Goal: Information Seeking & Learning: Learn about a topic

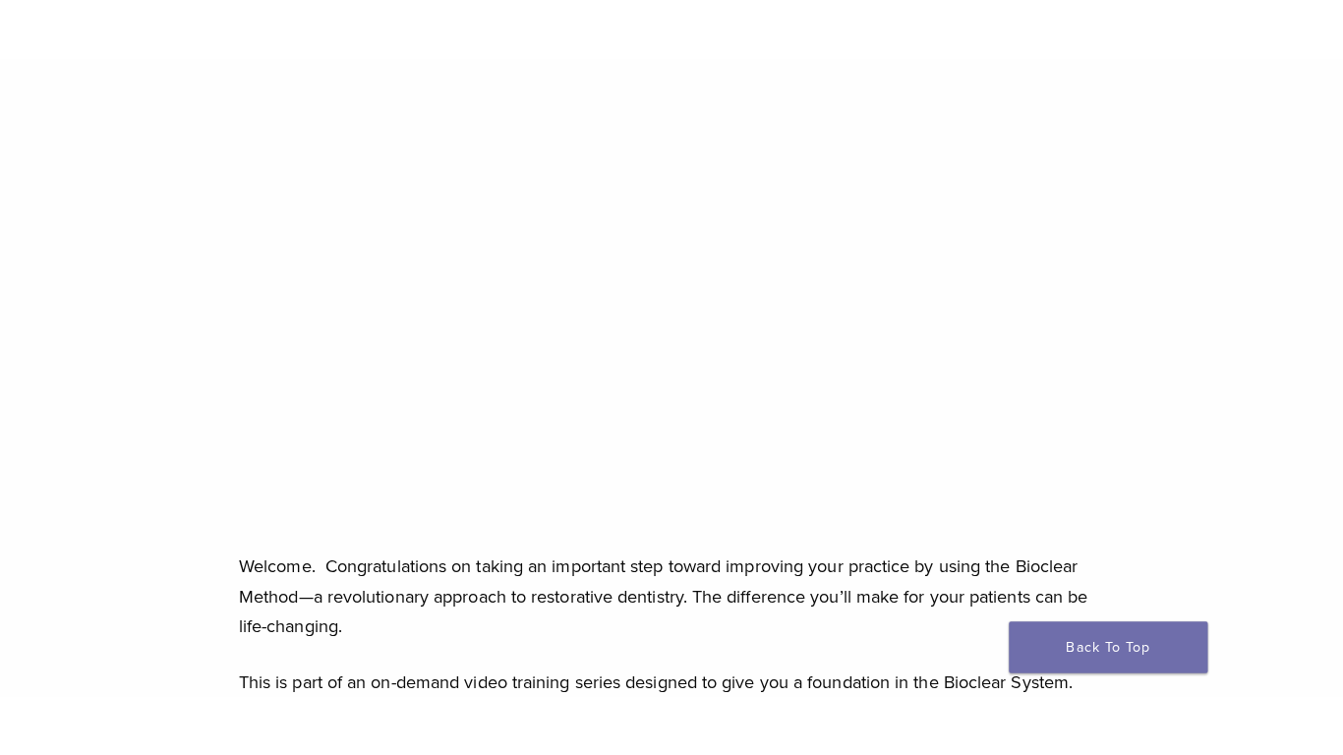
scroll to position [295, 0]
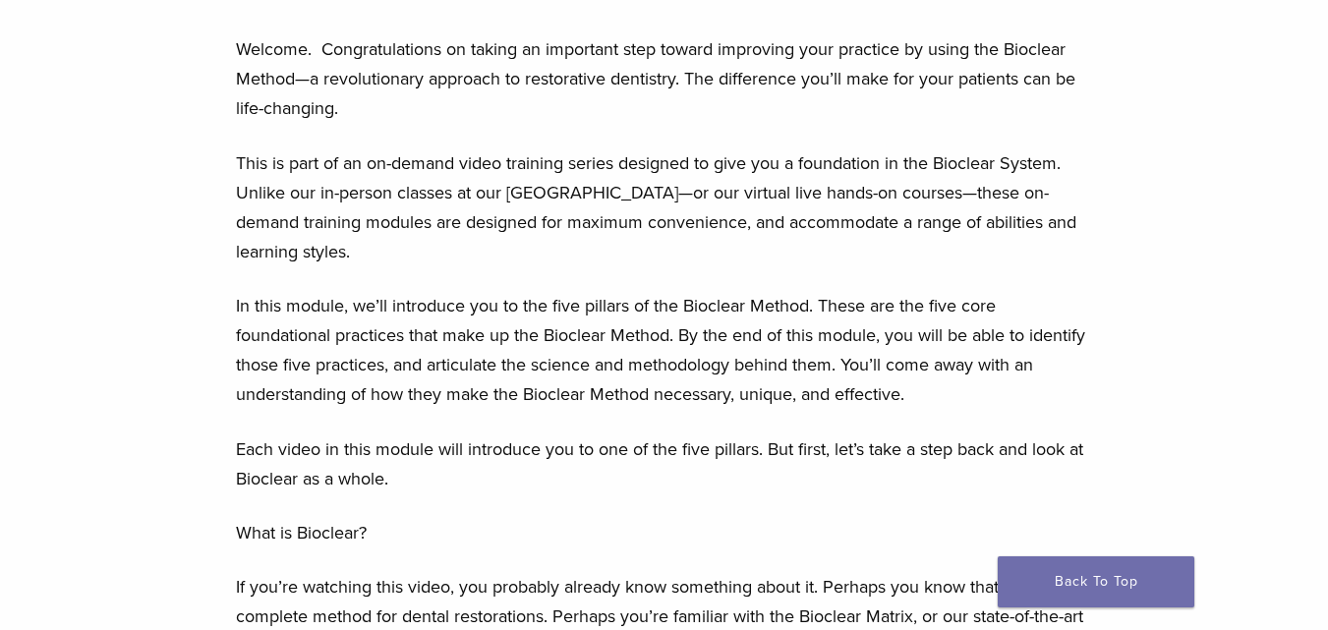
scroll to position [786, 0]
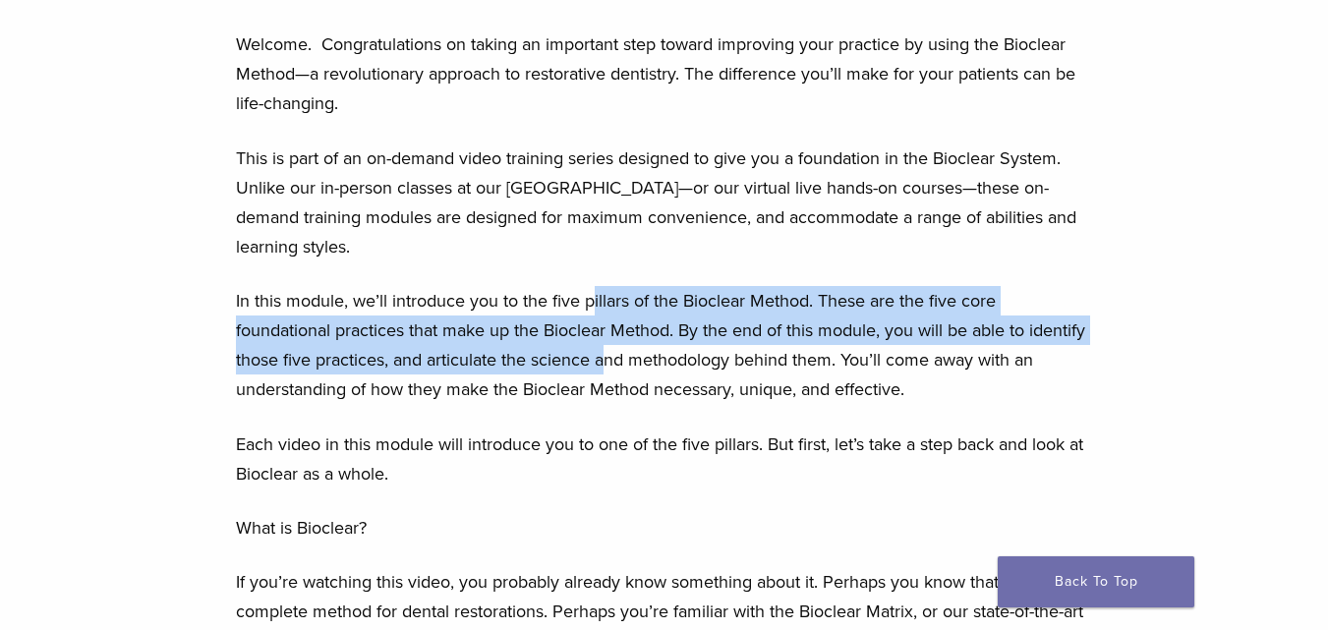
drag, startPoint x: 597, startPoint y: 296, endPoint x: 607, endPoint y: 359, distance: 63.8
click at [608, 357] on p "In this module, we’ll introduce you to the five pillars of the Bioclear Method.…" at bounding box center [664, 345] width 856 height 118
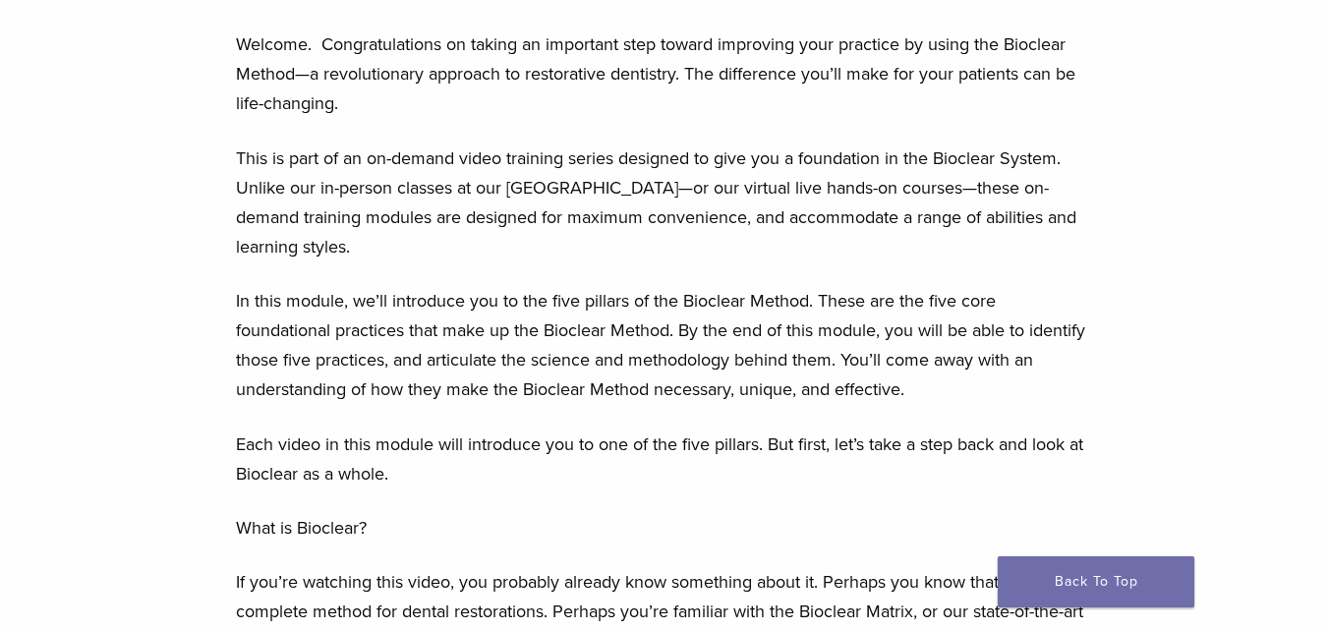
click at [545, 401] on p "In this module, we’ll introduce you to the five pillars of the Bioclear Method.…" at bounding box center [664, 345] width 856 height 118
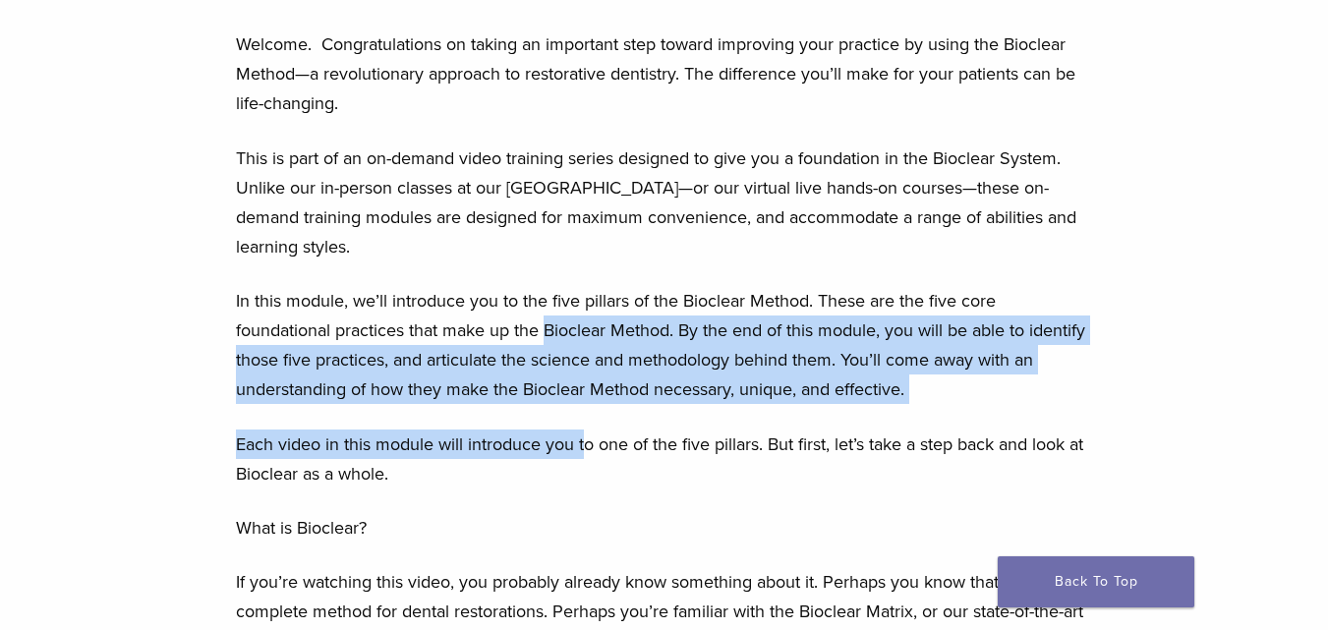
drag, startPoint x: 550, startPoint y: 340, endPoint x: 586, endPoint y: 411, distance: 79.1
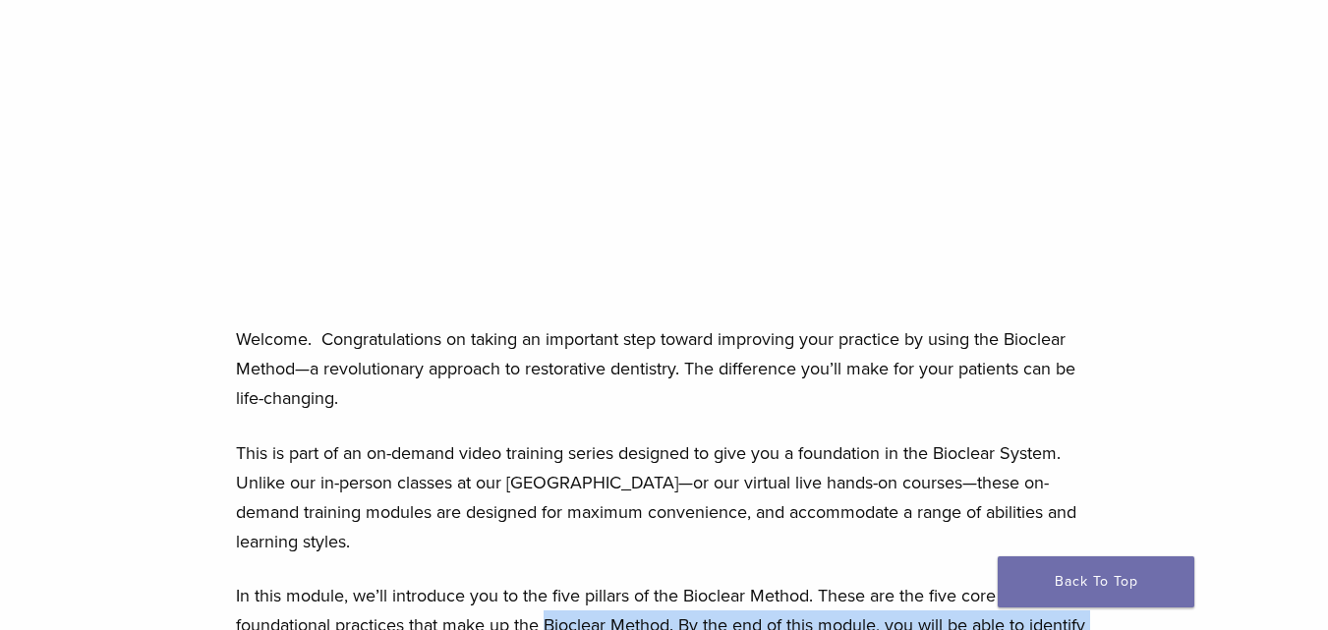
scroll to position [0, 0]
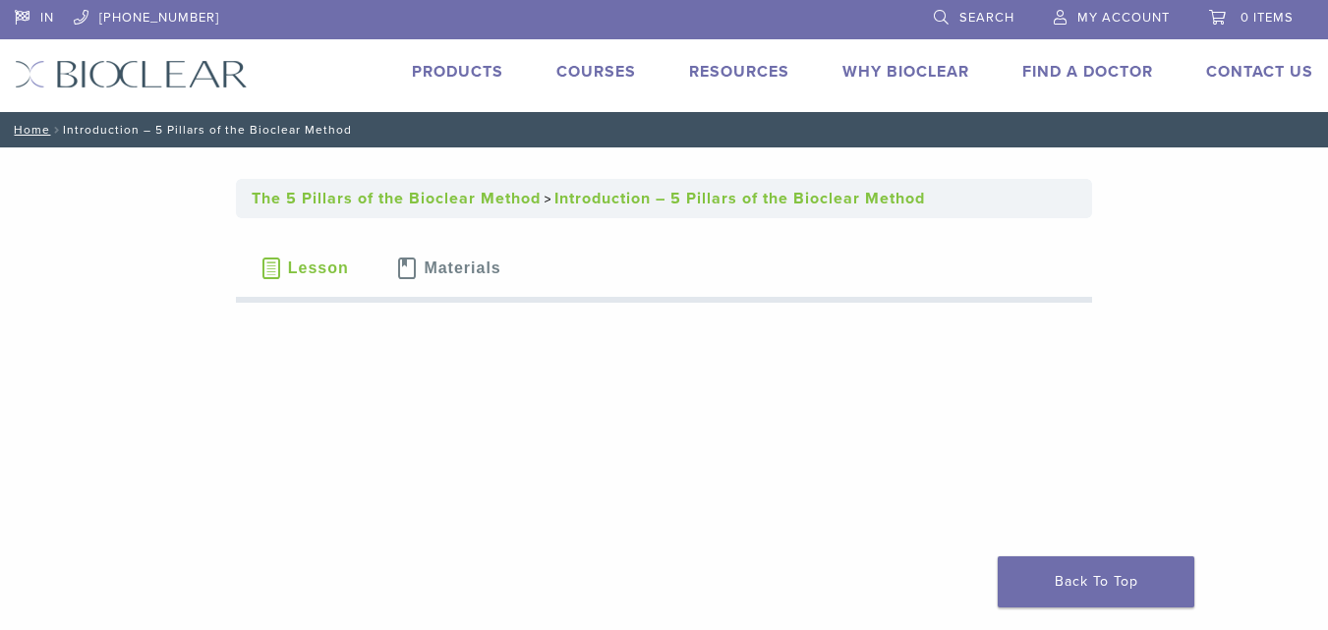
click at [489, 72] on link "Products" at bounding box center [457, 72] width 91 height 20
